Goal: Task Accomplishment & Management: Manage account settings

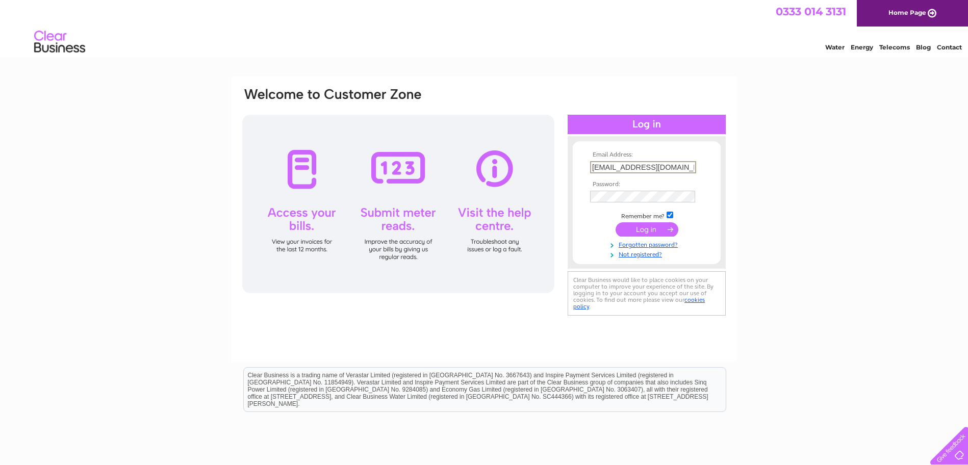
type input "[EMAIL_ADDRESS][DOMAIN_NAME]"
click at [635, 233] on input "submit" at bounding box center [646, 229] width 63 height 14
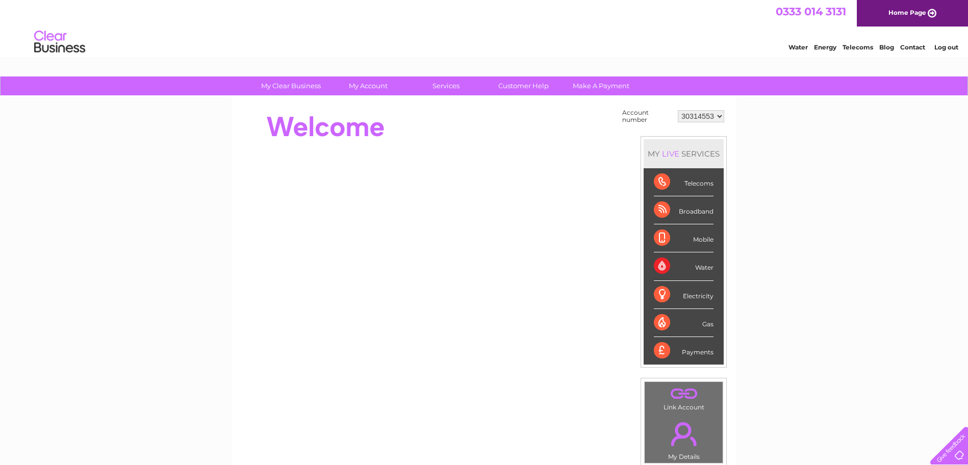
click at [211, 156] on div "My Clear Business Login Details My Details My Preferences Link Account My Accou…" at bounding box center [484, 363] width 968 height 575
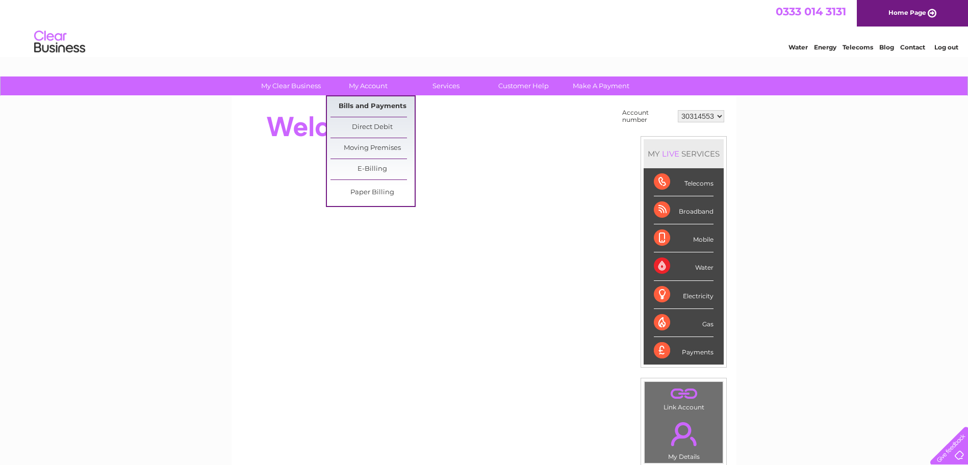
click at [373, 104] on link "Bills and Payments" at bounding box center [372, 106] width 84 height 20
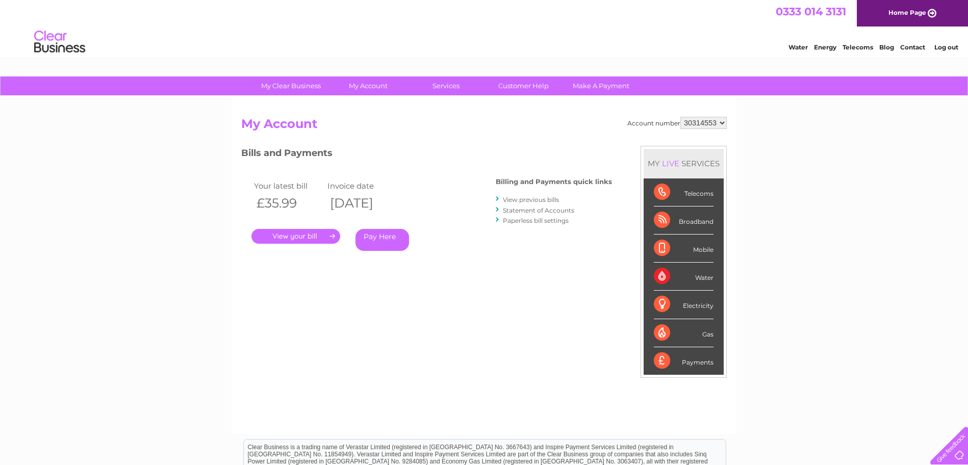
click at [298, 237] on link "." at bounding box center [295, 236] width 89 height 15
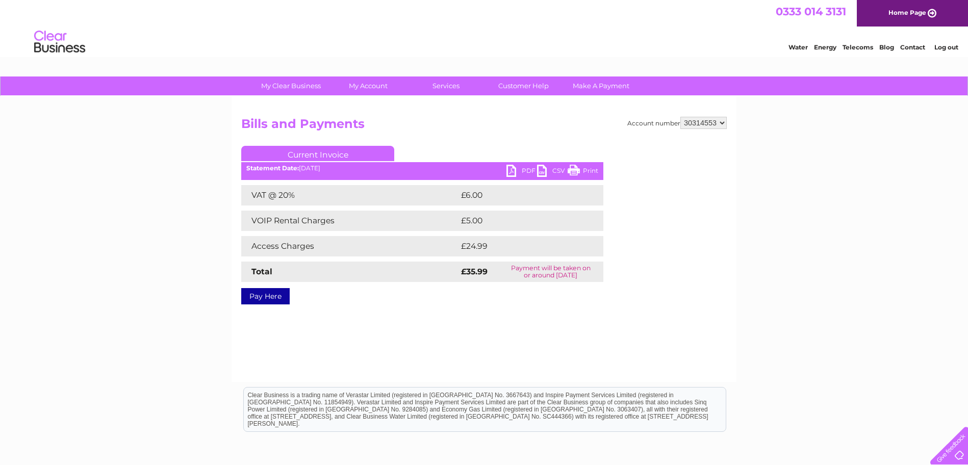
click at [528, 170] on link "PDF" at bounding box center [521, 172] width 31 height 15
